Goal: Obtain resource: Obtain resource

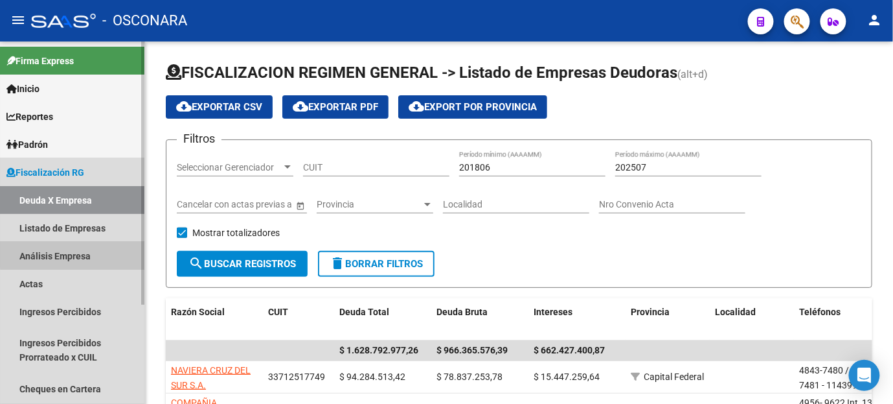
click at [82, 254] on link "Análisis Empresa" at bounding box center [72, 256] width 144 height 28
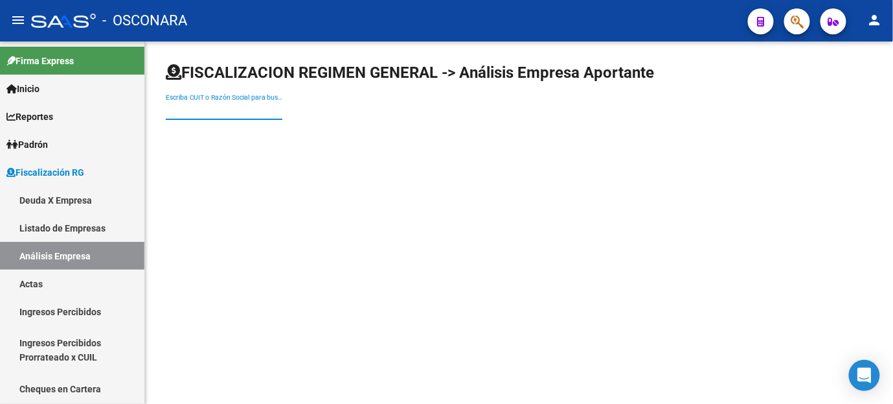
click at [248, 105] on input "Escriba CUIT o Razón Social para buscar" at bounding box center [224, 110] width 117 height 11
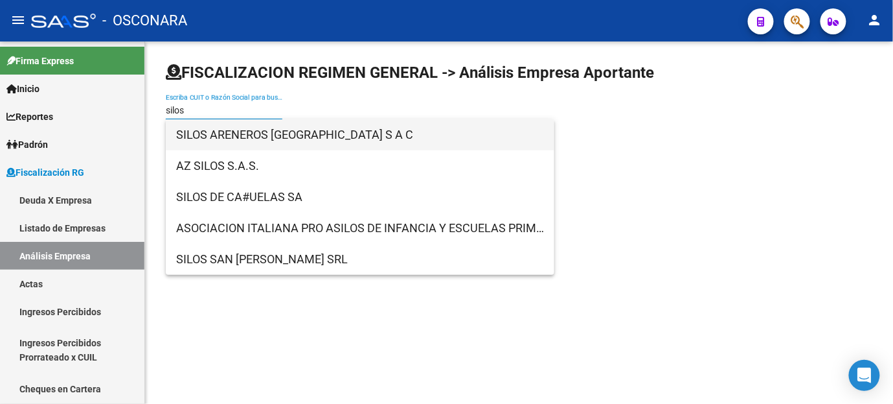
type input "silos"
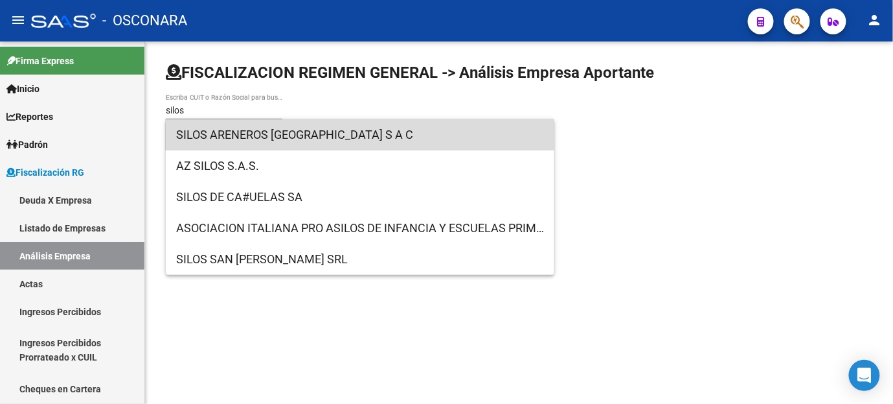
click at [245, 136] on span "SILOS ARENEROS [GEOGRAPHIC_DATA] S A C" at bounding box center [360, 134] width 368 height 31
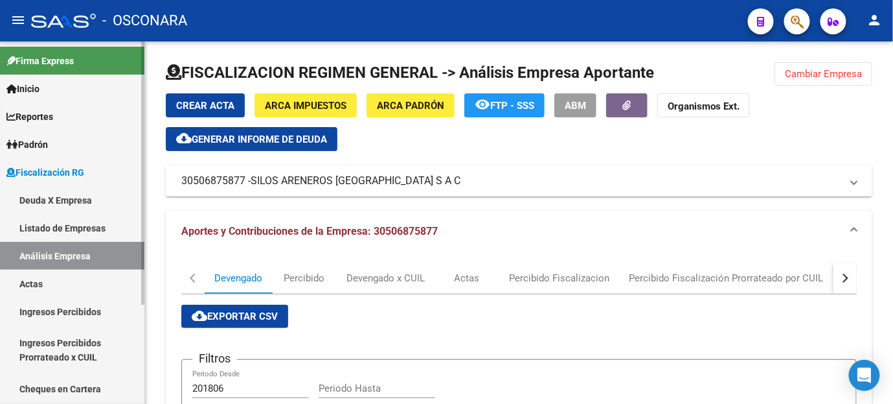
click at [43, 166] on span "Fiscalización RG" at bounding box center [45, 172] width 78 height 14
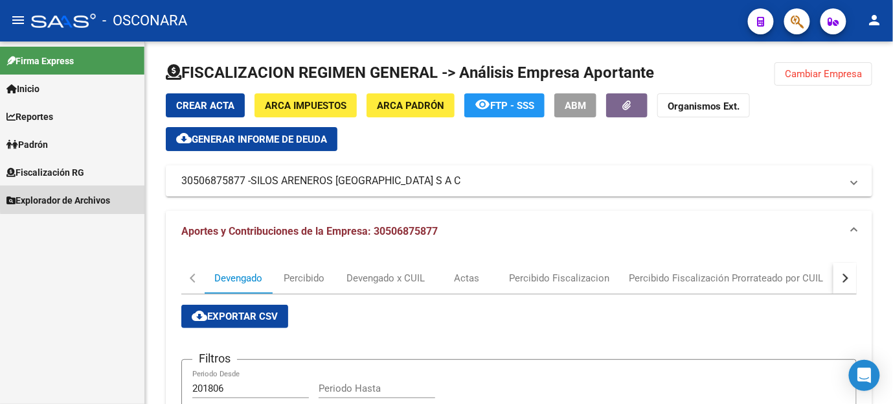
click at [74, 196] on span "Explorador de Archivos" at bounding box center [58, 200] width 104 height 14
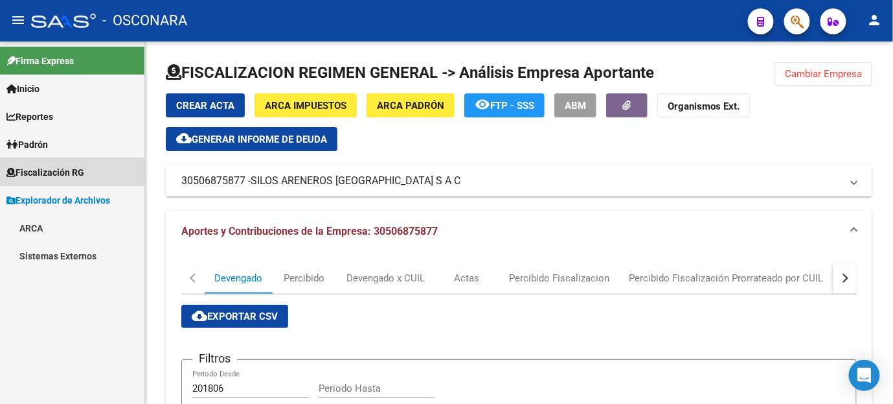
click at [77, 163] on link "Fiscalización RG" at bounding box center [72, 172] width 144 height 28
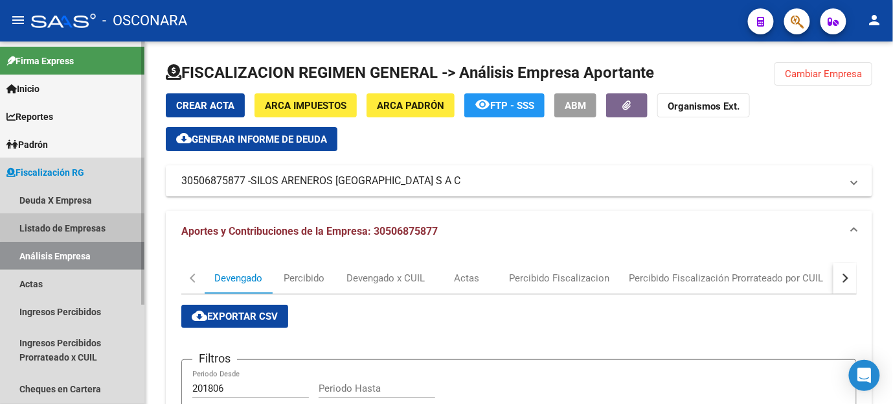
click at [76, 222] on link "Listado de Empresas" at bounding box center [72, 228] width 144 height 28
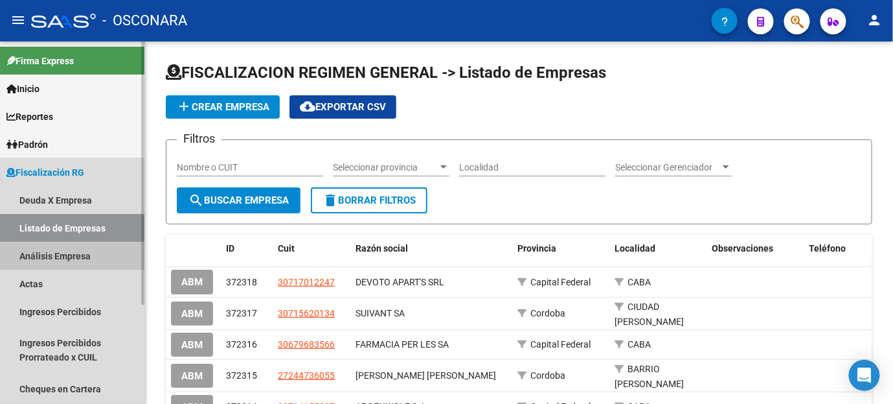
click at [73, 250] on link "Análisis Empresa" at bounding box center [72, 256] width 144 height 28
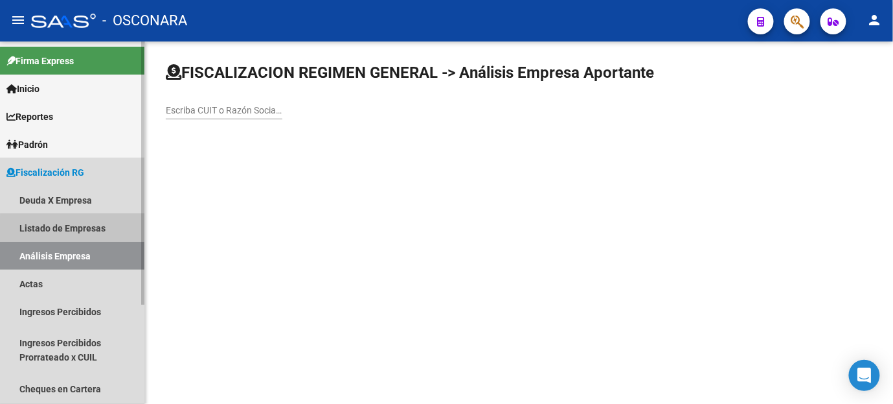
click at [79, 233] on link "Listado de Empresas" at bounding box center [72, 228] width 144 height 28
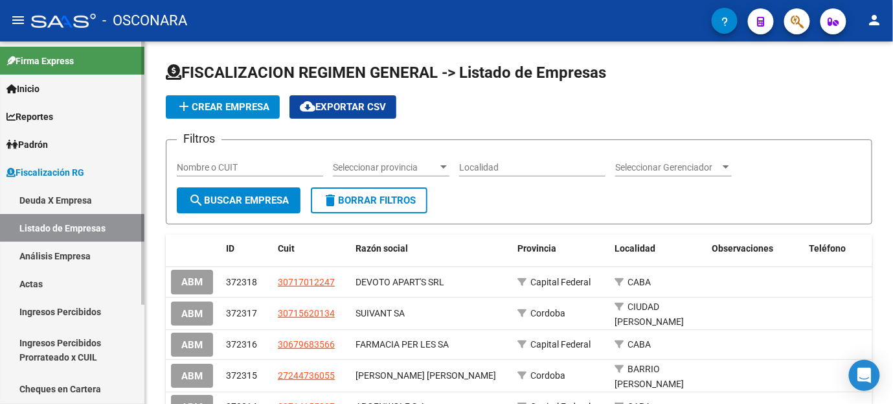
click at [64, 255] on link "Análisis Empresa" at bounding box center [72, 256] width 144 height 28
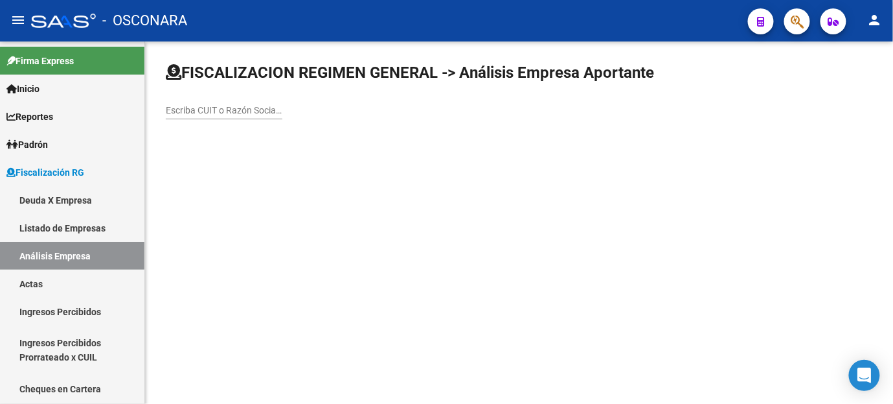
click at [203, 117] on div "Escriba CUIT o Razón Social para buscar" at bounding box center [224, 106] width 117 height 26
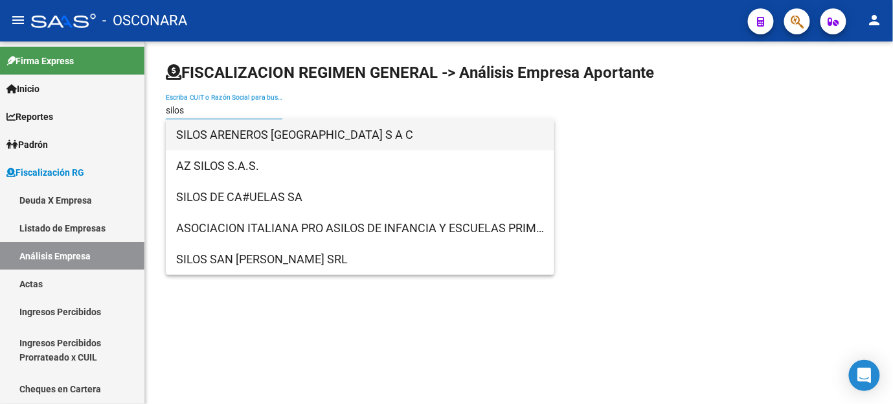
type input "silos"
click at [223, 133] on span "SILOS ARENEROS [GEOGRAPHIC_DATA] S A C" at bounding box center [360, 134] width 368 height 31
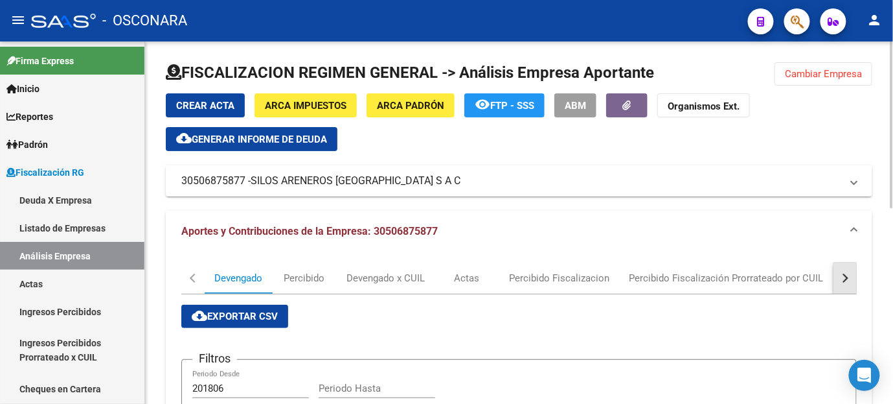
click at [856, 279] on button "button" at bounding box center [845, 277] width 23 height 31
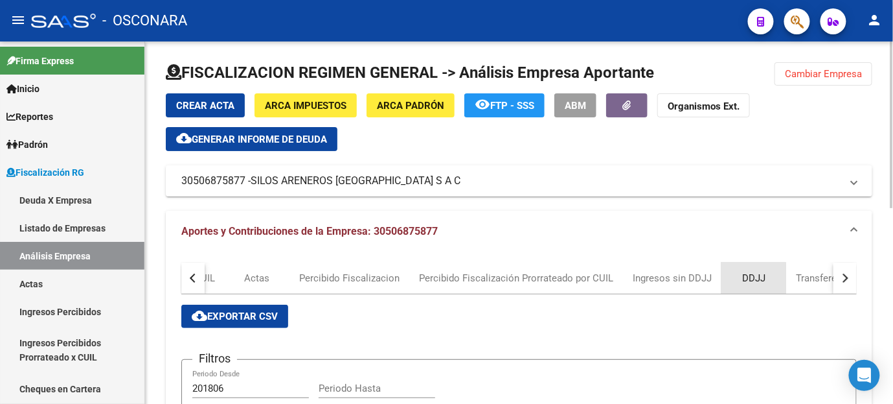
click at [746, 280] on div "DDJJ" at bounding box center [753, 278] width 23 height 14
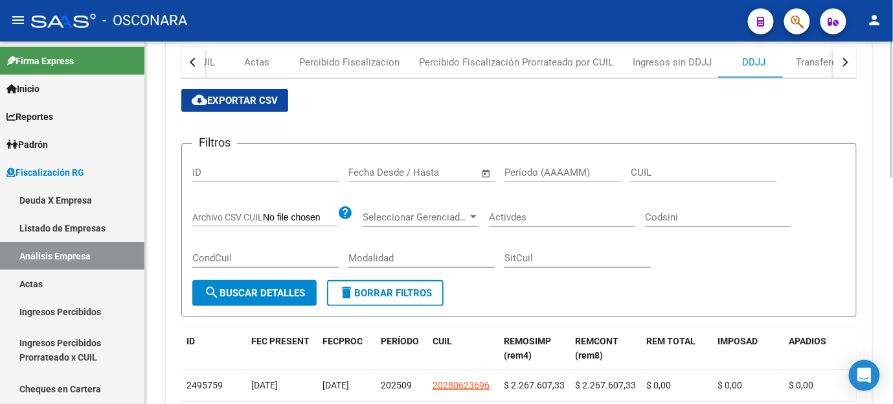
scroll to position [202, 0]
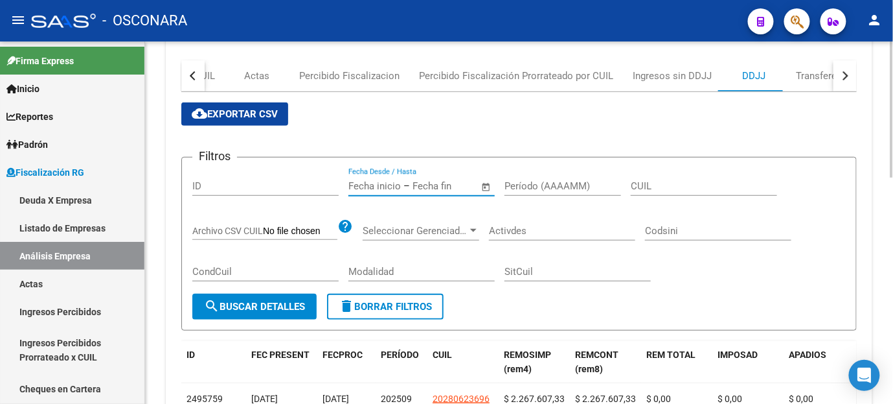
click at [456, 184] on input "text" at bounding box center [444, 186] width 63 height 12
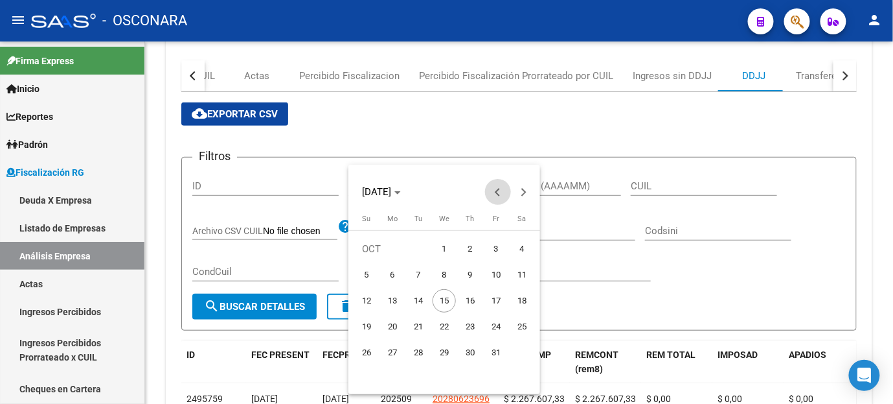
click at [497, 195] on span "Previous month" at bounding box center [498, 192] width 26 height 26
click at [461, 277] on span "7" at bounding box center [470, 274] width 23 height 23
click at [499, 199] on span "Previous month" at bounding box center [498, 192] width 26 height 26
click at [748, 290] on div at bounding box center [446, 202] width 893 height 404
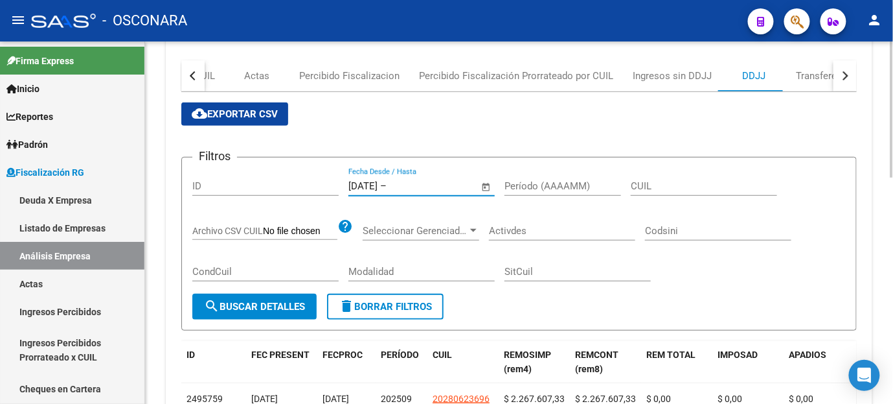
drag, startPoint x: 461, startPoint y: 185, endPoint x: 279, endPoint y: 163, distance: 183.3
click at [279, 163] on form "Filtros ID [DATE] [DATE] – Fecha fin Fecha Desde / Hasta Período (AAAAMM) CUIL …" at bounding box center [519, 244] width 676 height 174
type input "0"
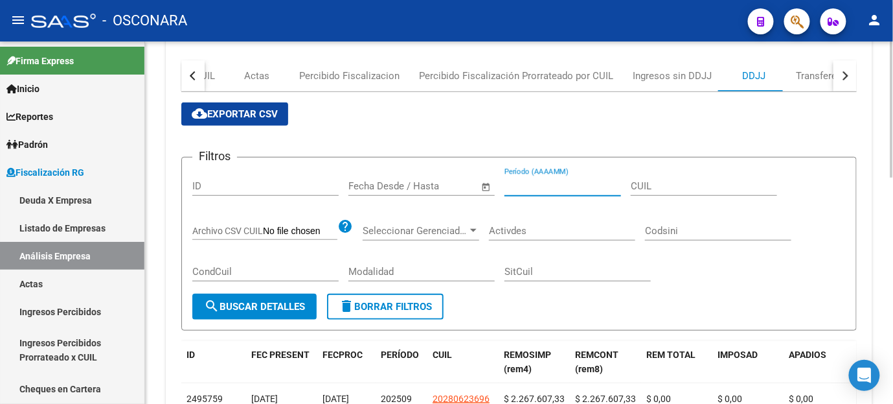
click at [565, 187] on input "Período (AAAAMM)" at bounding box center [563, 186] width 117 height 12
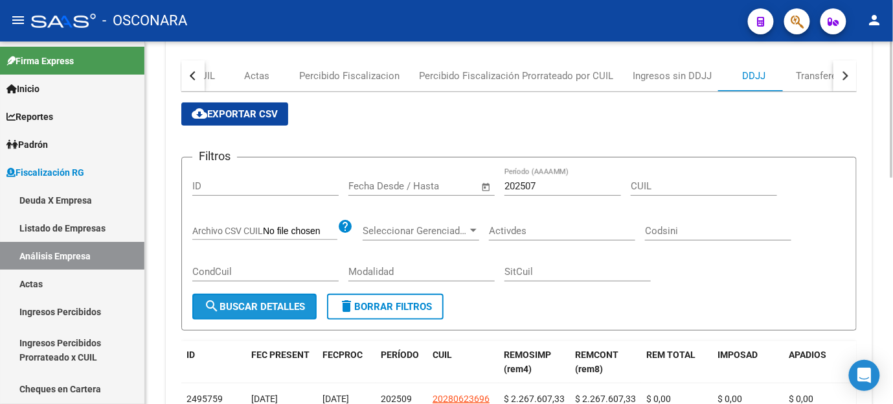
click at [301, 301] on span "search Buscar Detalles" at bounding box center [254, 307] width 101 height 12
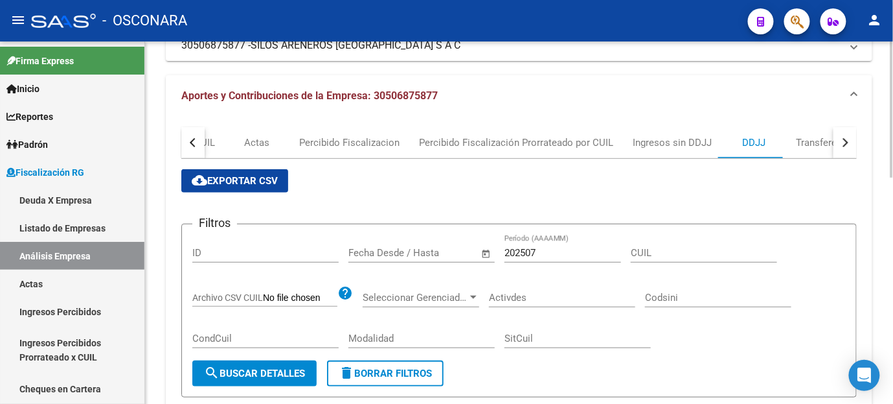
scroll to position [131, 0]
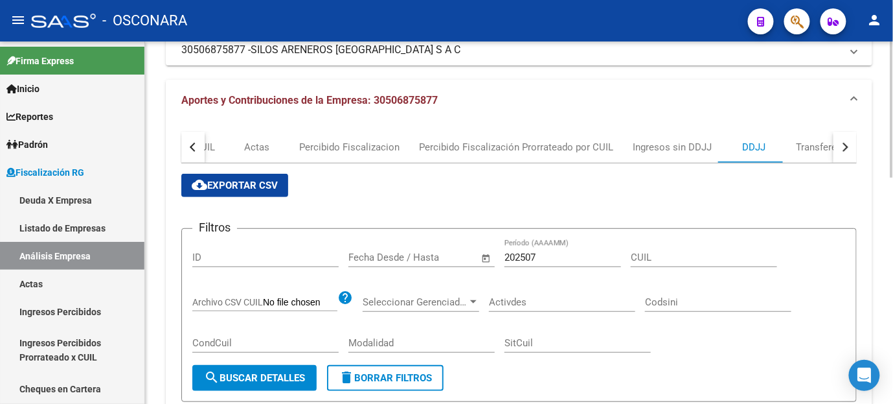
click at [249, 179] on span "cloud_download Exportar CSV" at bounding box center [235, 185] width 86 height 12
click at [551, 258] on input "202507" at bounding box center [563, 257] width 117 height 12
click at [277, 376] on span "search Buscar Detalles" at bounding box center [254, 378] width 101 height 12
click at [233, 179] on span "cloud_download Exportar CSV" at bounding box center [235, 185] width 86 height 12
click at [576, 256] on input "202508" at bounding box center [563, 257] width 117 height 12
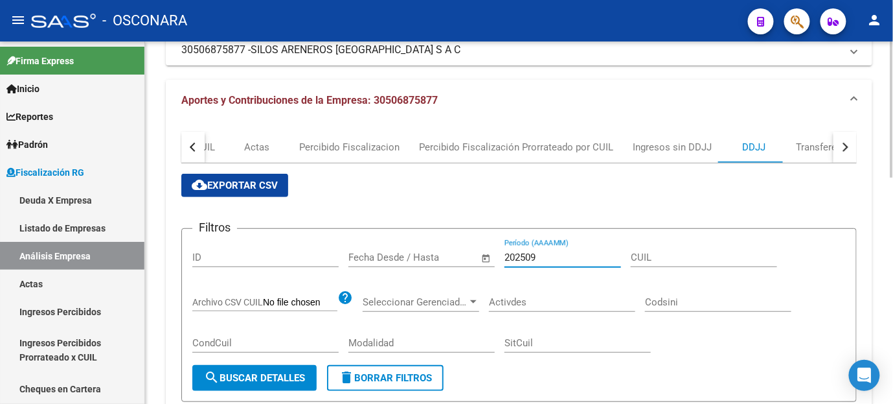
type input "202509"
click at [266, 384] on button "search Buscar Detalles" at bounding box center [254, 378] width 124 height 26
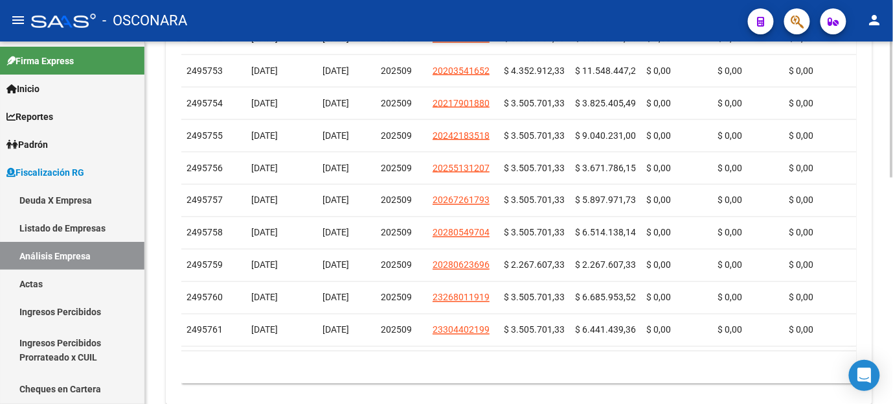
scroll to position [202, 0]
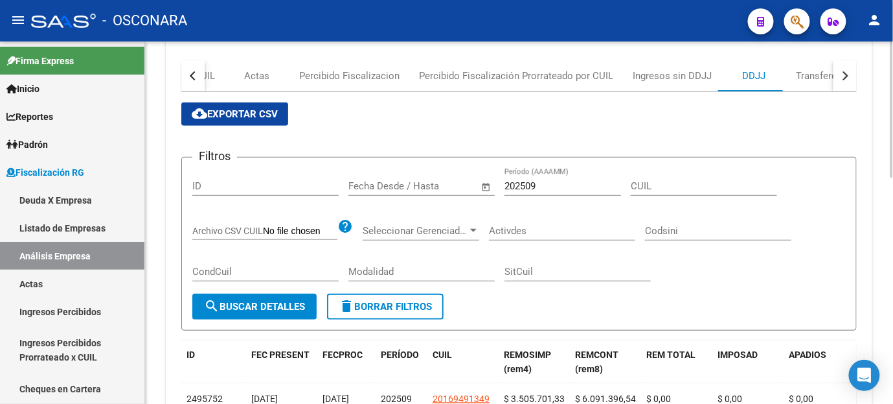
click at [217, 113] on span "cloud_download Exportar CSV" at bounding box center [235, 114] width 86 height 12
